Goal: Task Accomplishment & Management: Complete application form

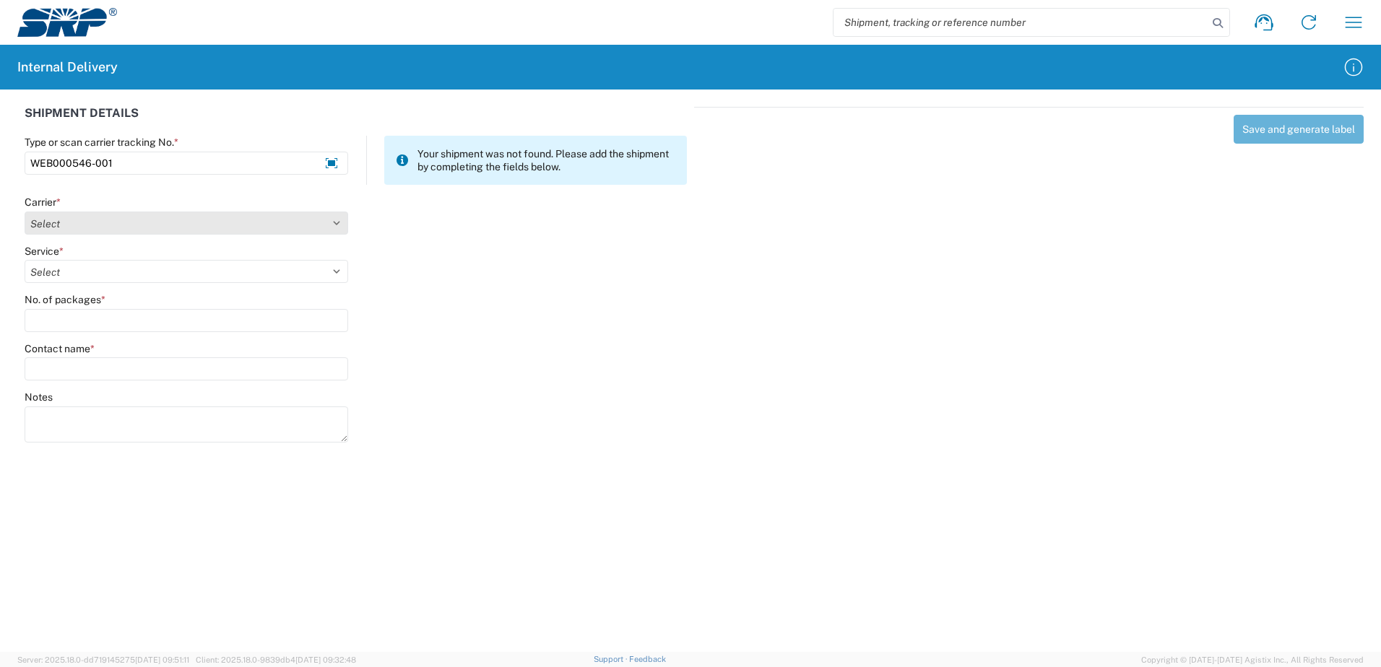
type input "WEB000546-001"
click at [337, 222] on select "Select Amazon Logistics ATI Trucking BC Dimerco Logistics Empire Southwest FedE…" at bounding box center [186, 223] width 323 height 23
select select "14214"
click at [25, 212] on select "Select Amazon Logistics ATI Trucking BC Dimerco Logistics Empire Southwest FedE…" at bounding box center [186, 223] width 323 height 23
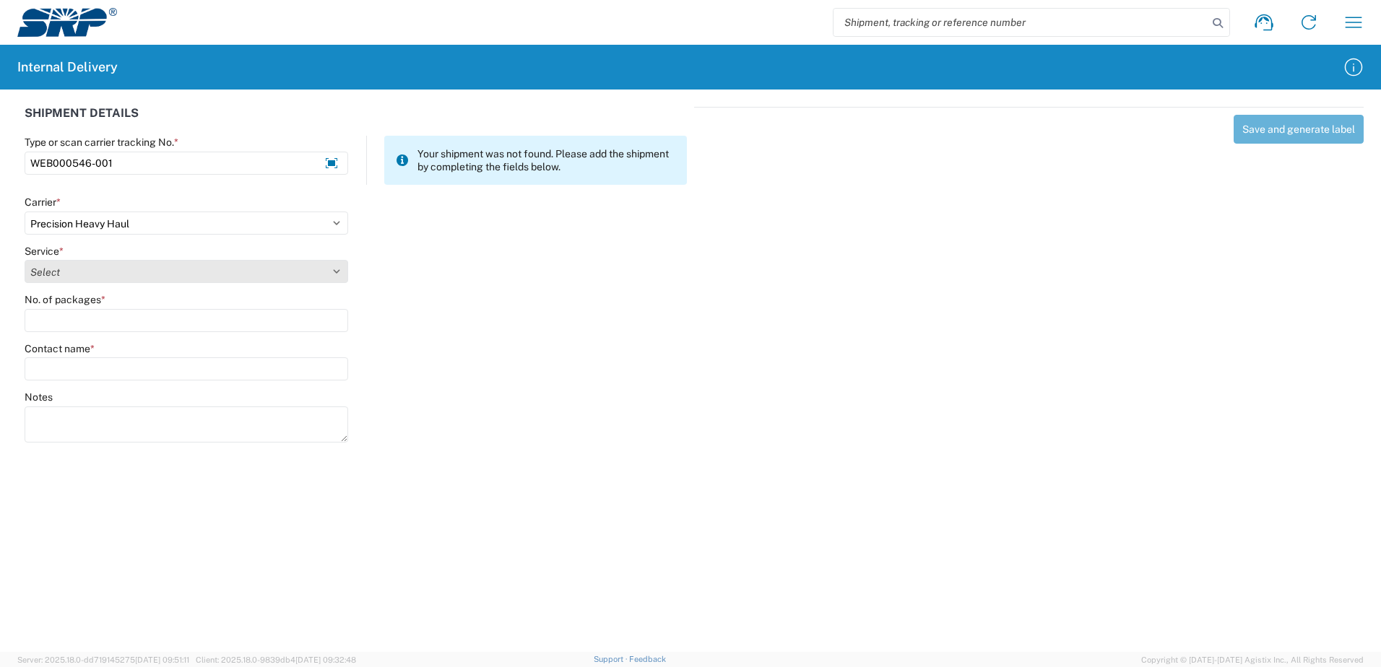
click at [334, 271] on select "Select" at bounding box center [186, 271] width 323 height 23
select select "28604"
click at [25, 260] on select "Select LTL Truckload" at bounding box center [186, 271] width 323 height 23
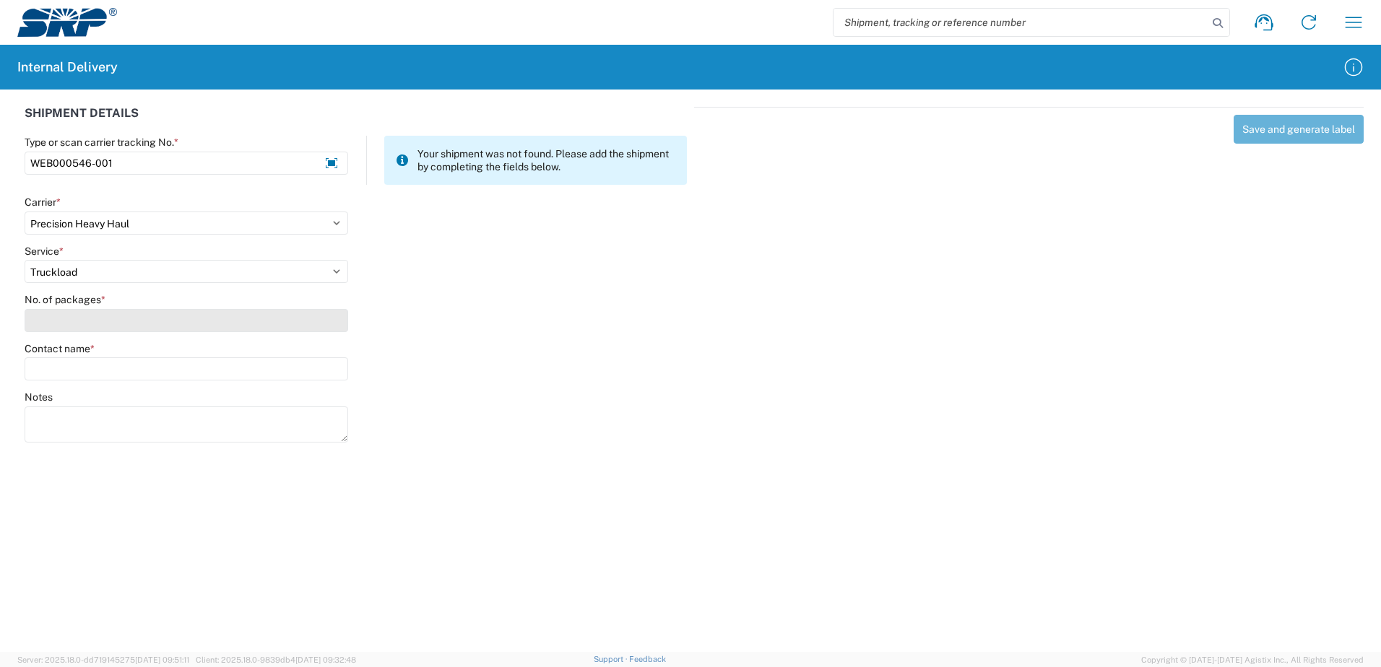
click at [313, 321] on input "No. of packages *" at bounding box center [186, 320] width 323 height 23
type input "1"
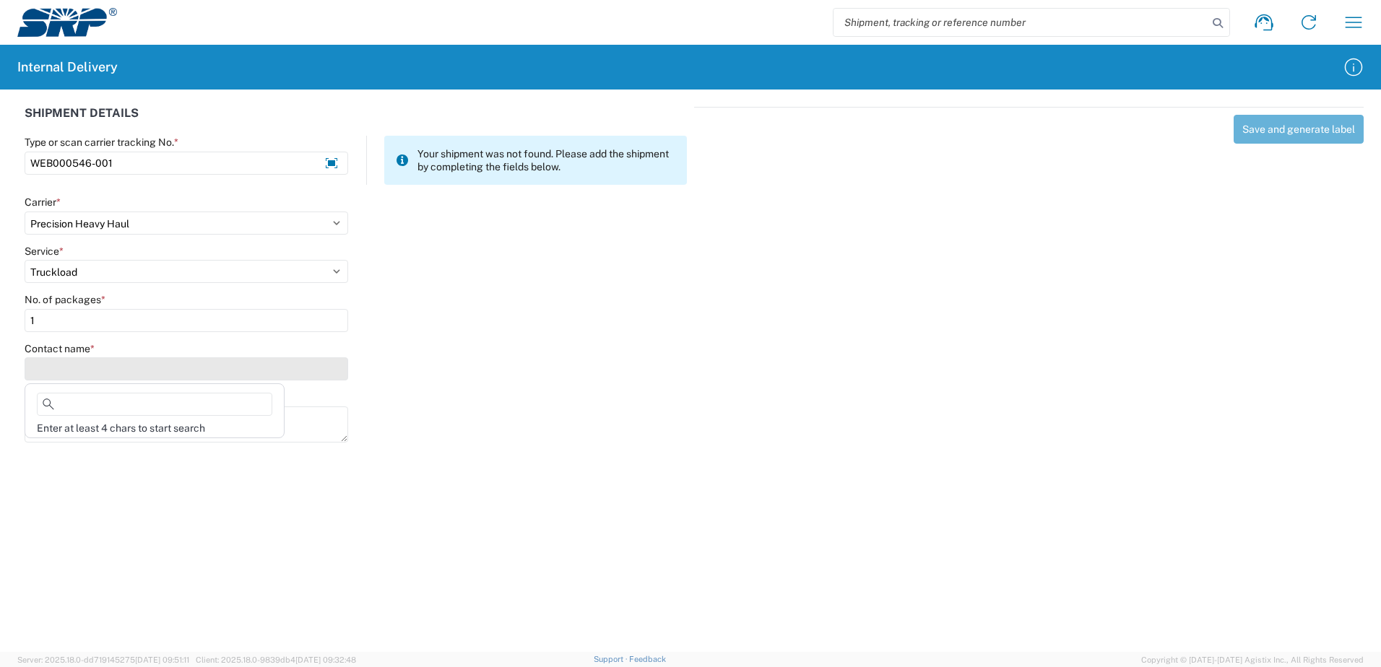
click at [306, 361] on input "Contact name *" at bounding box center [186, 368] width 323 height 23
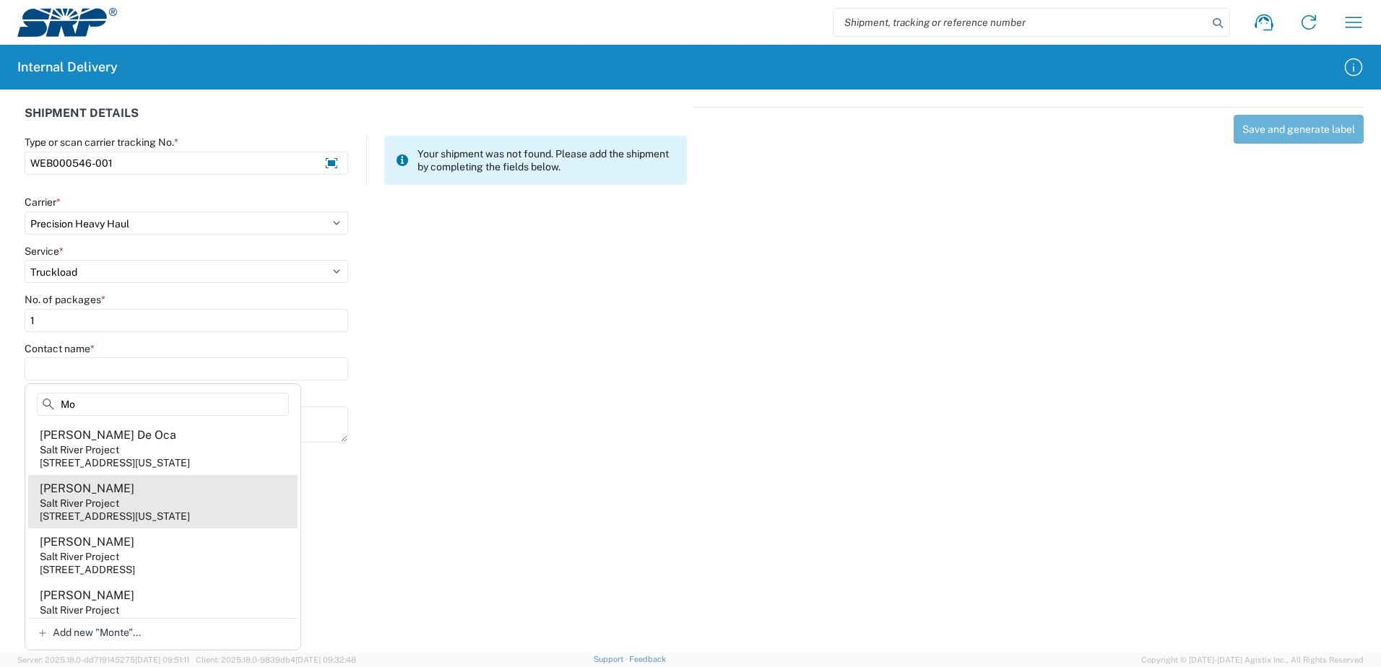
type input "M"
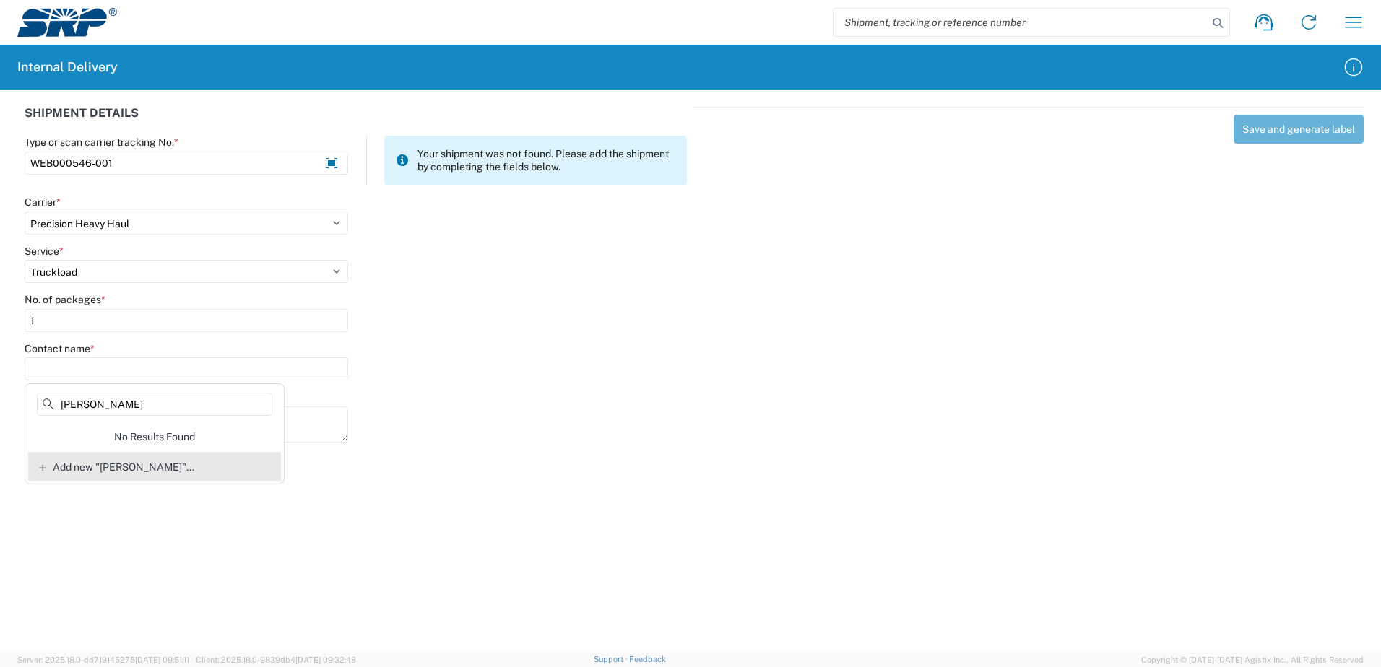
type input "[PERSON_NAME]"
click at [144, 469] on span "Add new "[PERSON_NAME]"..." at bounding box center [124, 467] width 142 height 13
type input "[PERSON_NAME]"
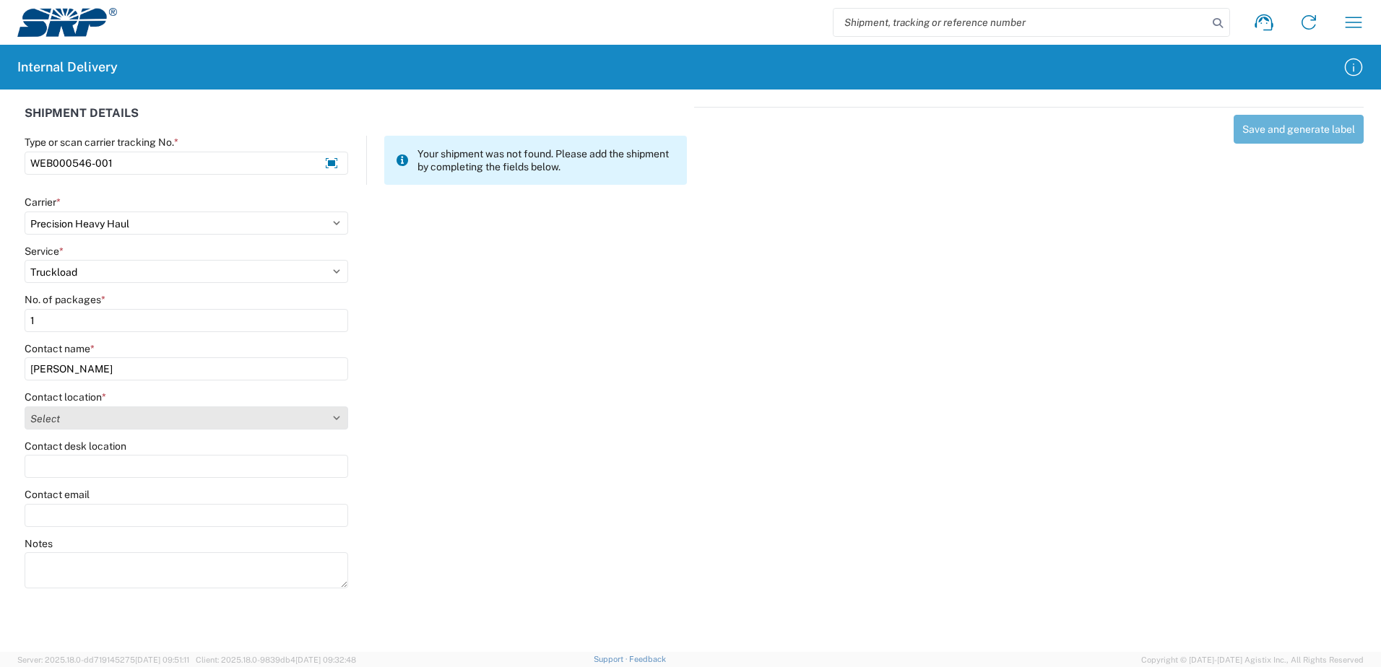
click at [336, 419] on select "Select [GEOGRAPHIC_DATA] Facility [GEOGRAPHIC_DATA] [GEOGRAPHIC_DATA] [PERSON_N…" at bounding box center [186, 418] width 323 height 23
select select "54812"
click at [25, 407] on select "Select [GEOGRAPHIC_DATA] Facility [GEOGRAPHIC_DATA] [GEOGRAPHIC_DATA] [PERSON_N…" at bounding box center [186, 418] width 323 height 23
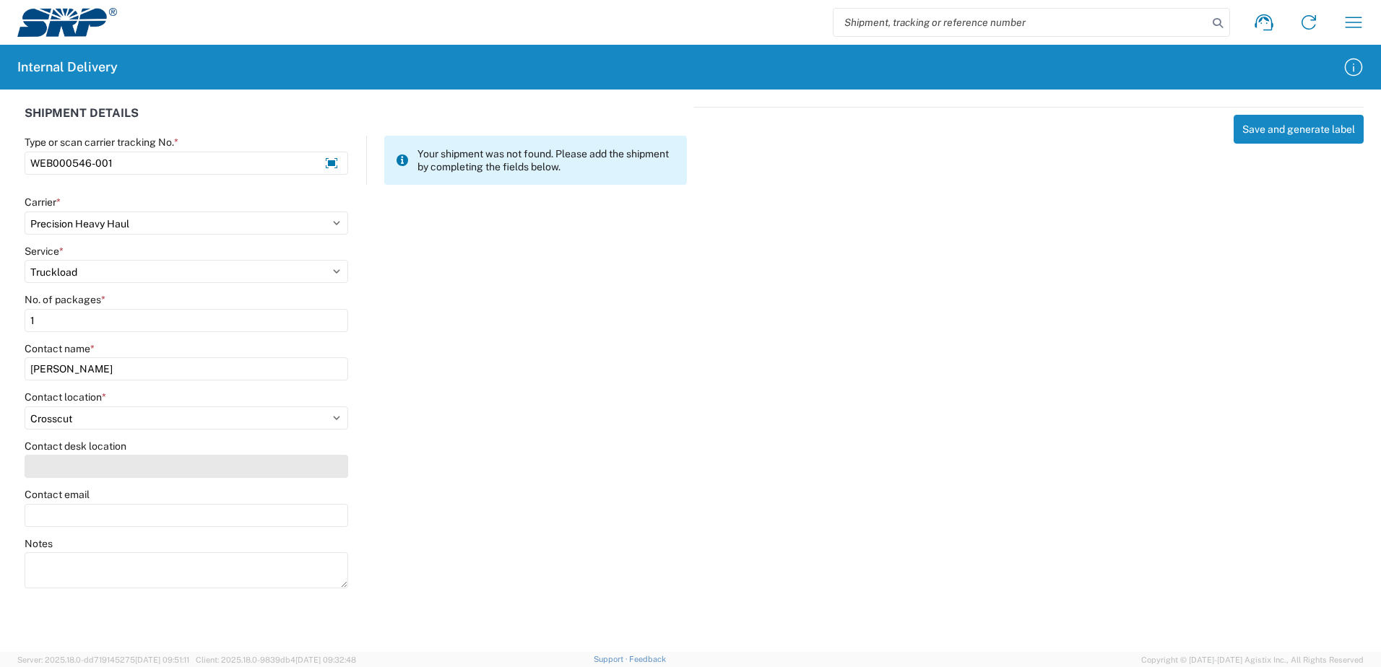
click at [132, 464] on input "Contact desk location" at bounding box center [186, 466] width 323 height 23
type input "x"
type input "XCT341"
click at [93, 513] on input "Contact email" at bounding box center [186, 515] width 323 height 23
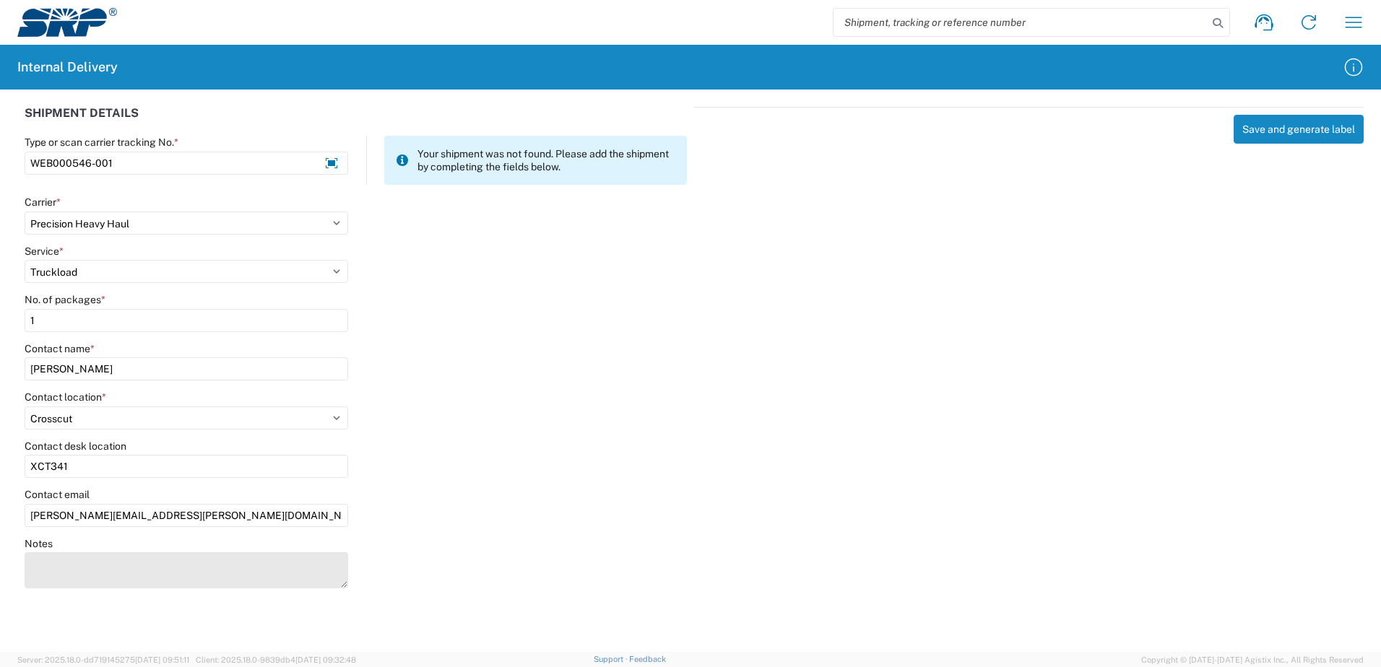
type input "[PERSON_NAME][EMAIL_ADDRESS][PERSON_NAME][DOMAIN_NAME]"
click at [102, 563] on textarea "Notes" at bounding box center [186, 570] width 323 height 36
type textarea "Business Cards"
click at [700, 518] on div "Save and generate label" at bounding box center [1028, 345] width 669 height 477
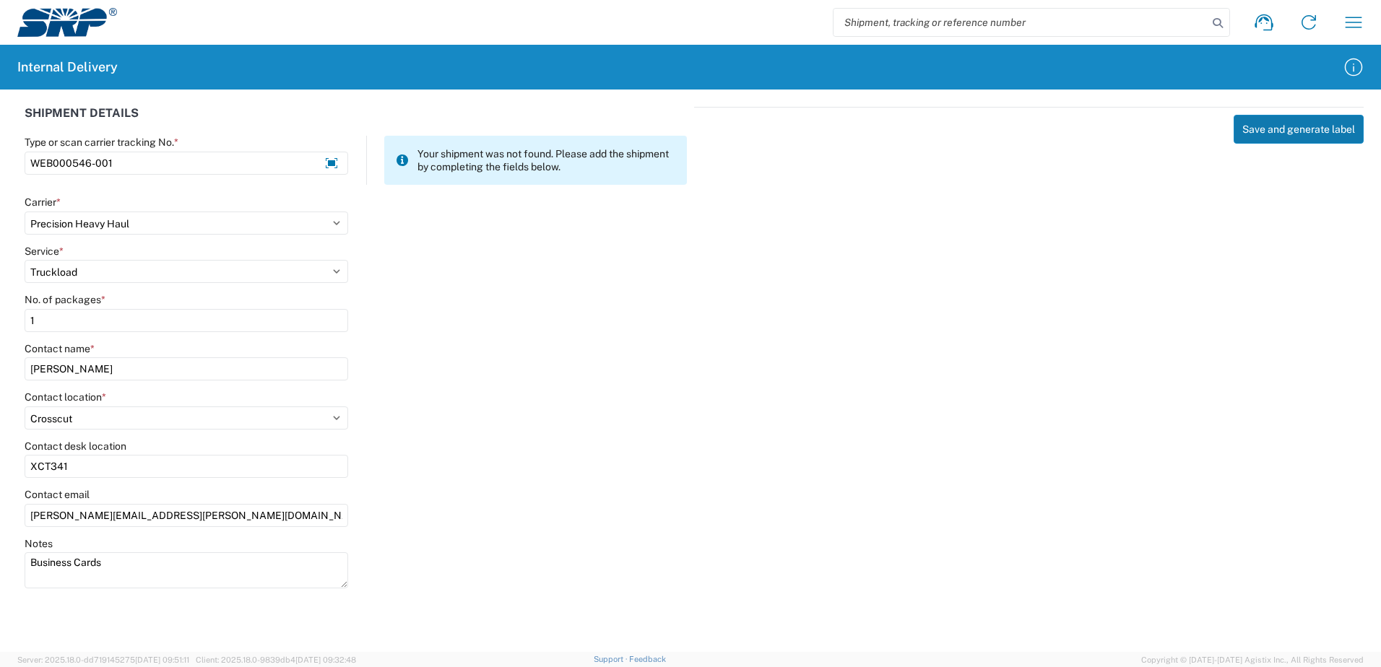
click at [1294, 130] on button "Save and generate label" at bounding box center [1298, 129] width 130 height 29
select select
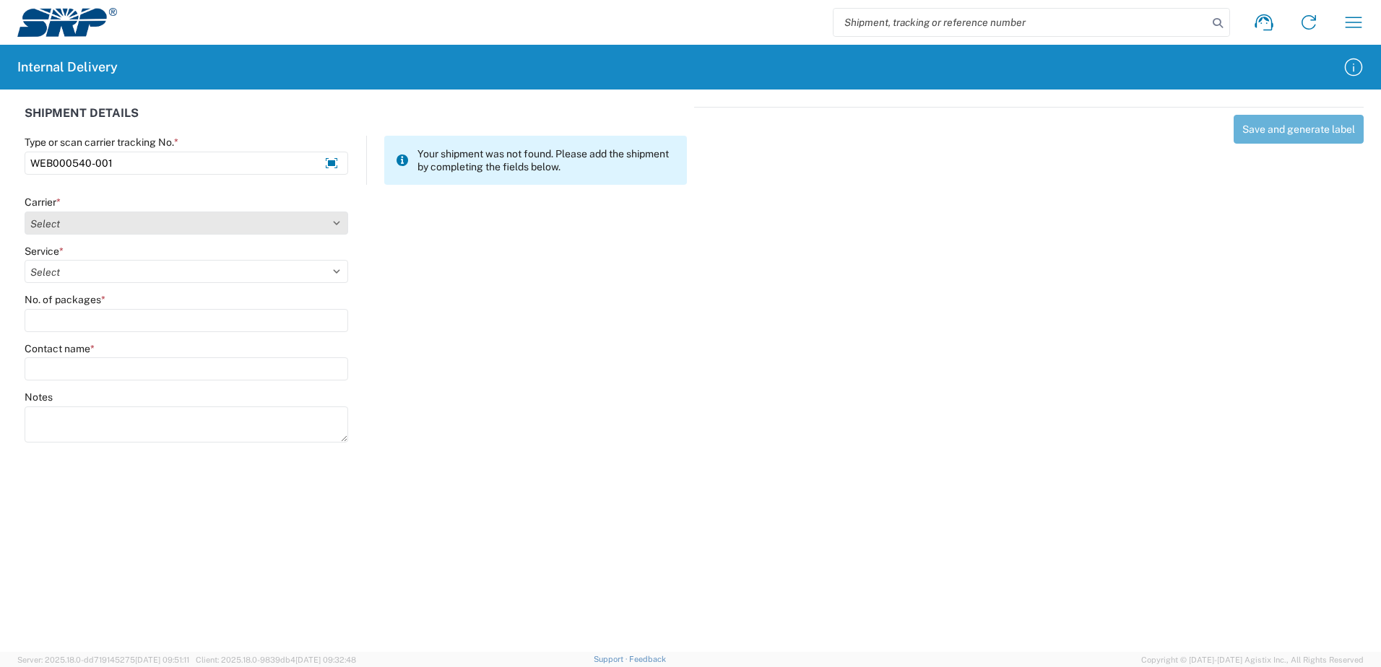
type input "WEB000540-001"
click at [334, 223] on select "Select Amazon Logistics ATI Trucking BC Dimerco Logistics Empire Southwest FedE…" at bounding box center [186, 223] width 323 height 23
select select "18714"
click at [25, 212] on select "Select Amazon Logistics ATI Trucking BC Dimerco Logistics Empire Southwest FedE…" at bounding box center [186, 223] width 323 height 23
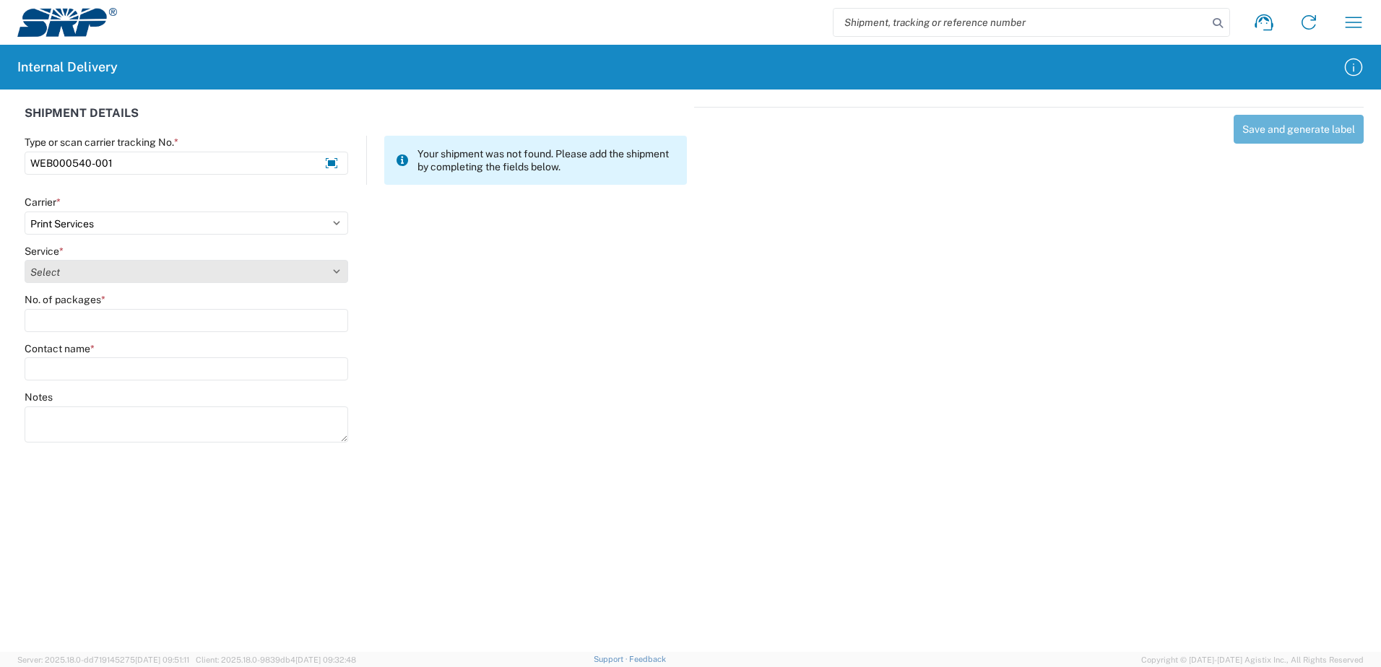
click at [335, 272] on select "Select Ground Inter-office" at bounding box center [186, 271] width 323 height 23
select select "35764"
click at [25, 260] on select "Select Ground Inter-office" at bounding box center [186, 271] width 323 height 23
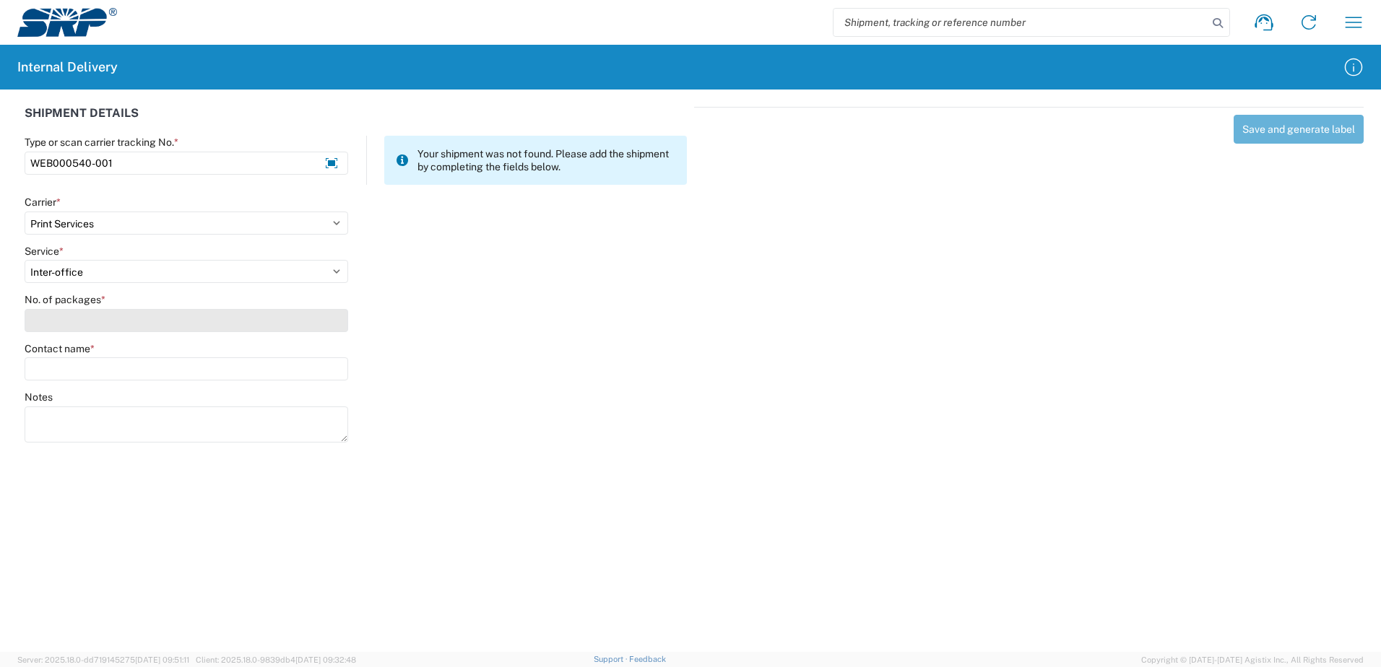
click at [321, 326] on input "No. of packages *" at bounding box center [186, 320] width 323 height 23
type input "1"
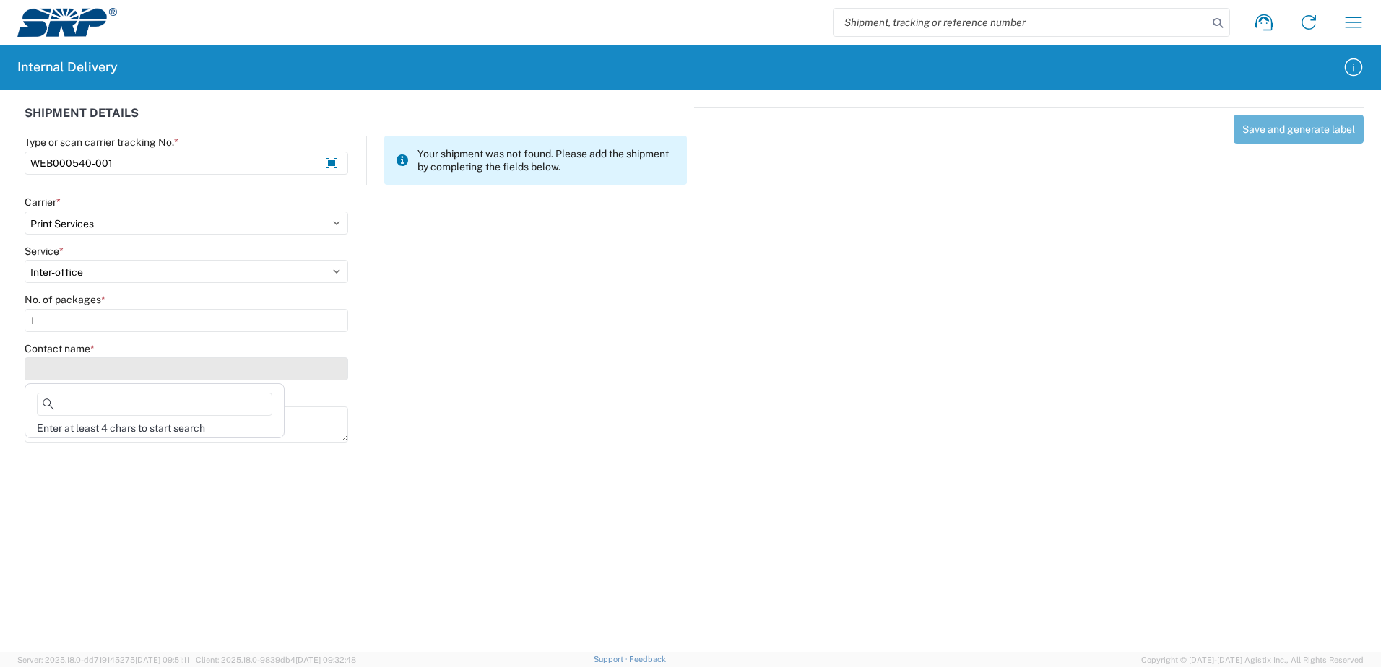
click at [305, 373] on input "Contact name *" at bounding box center [186, 368] width 323 height 23
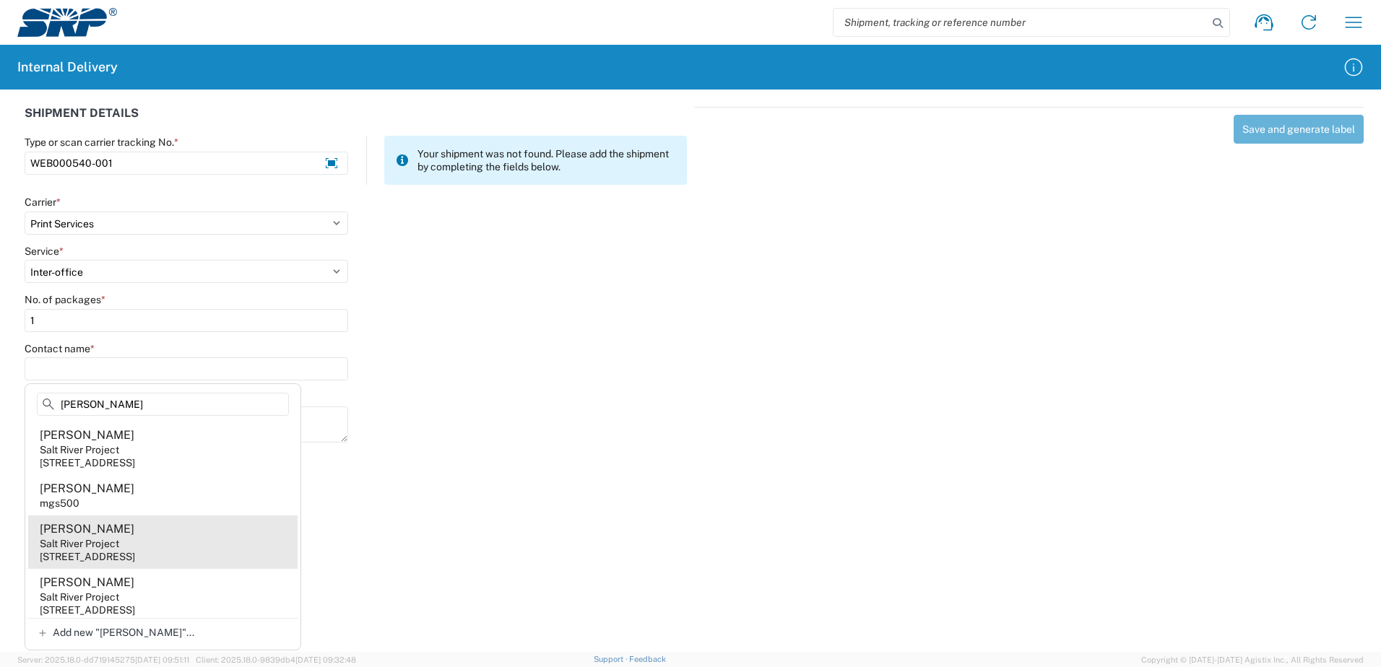
type input "[PERSON_NAME]"
click at [149, 537] on agx-address-suggestion-item "[PERSON_NAME] Salt River Project [STREET_ADDRESS]" at bounding box center [162, 542] width 269 height 53
type input "[PERSON_NAME]"
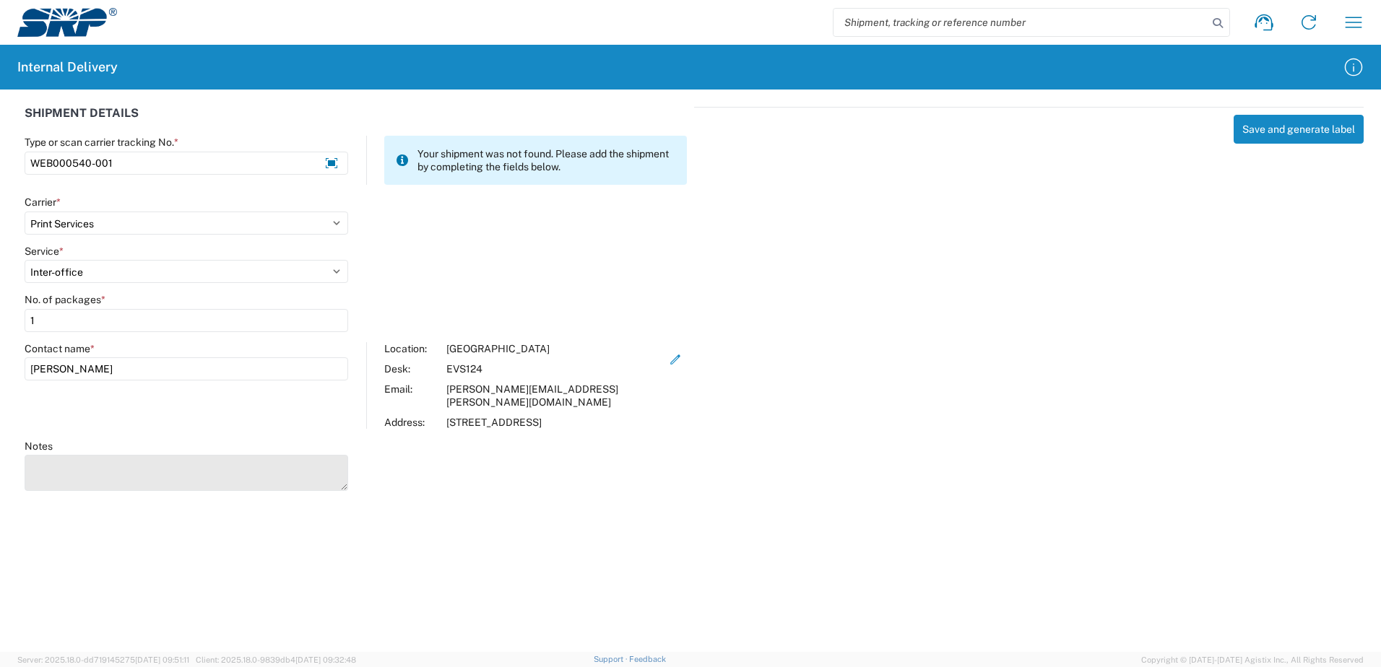
click at [111, 455] on textarea "Notes" at bounding box center [186, 473] width 323 height 36
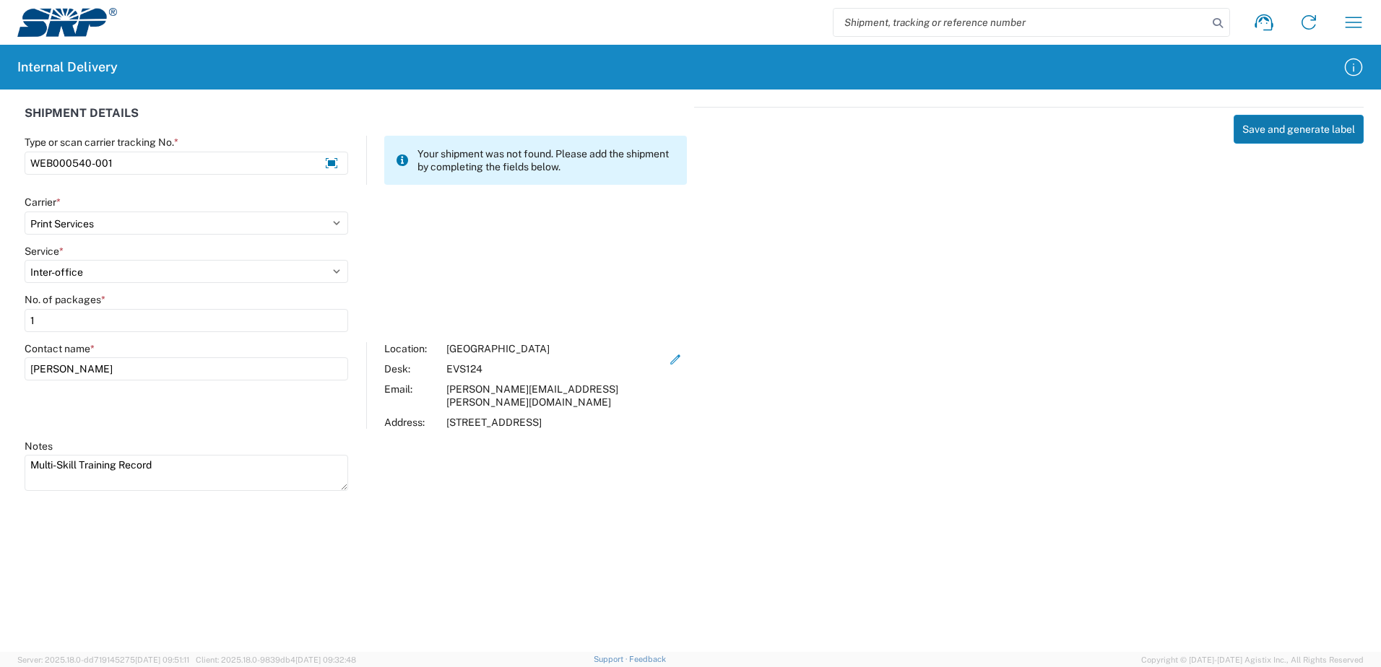
type textarea "Multi-Skill Training Record"
click at [1300, 124] on button "Save and generate label" at bounding box center [1298, 129] width 130 height 29
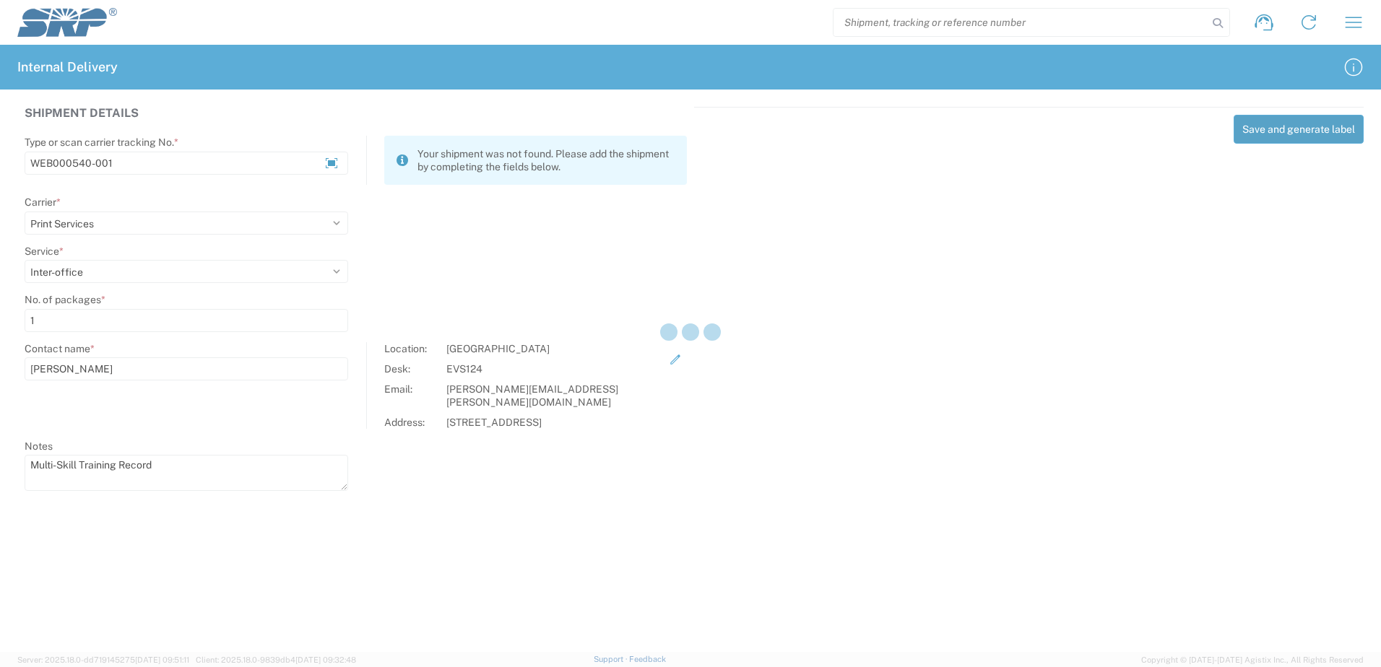
select select
